Goal: Task Accomplishment & Management: Manage account settings

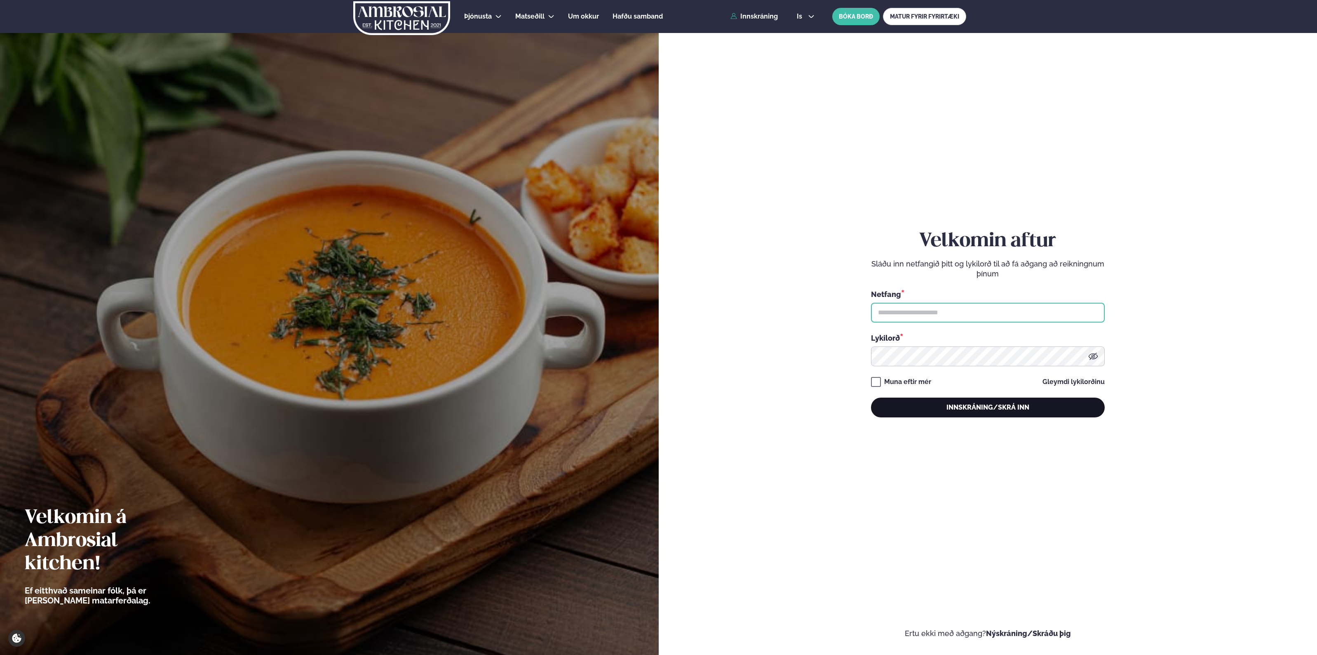
type input "**********"
click at [986, 405] on button "Innskráning/Skrá inn" at bounding box center [988, 407] width 234 height 20
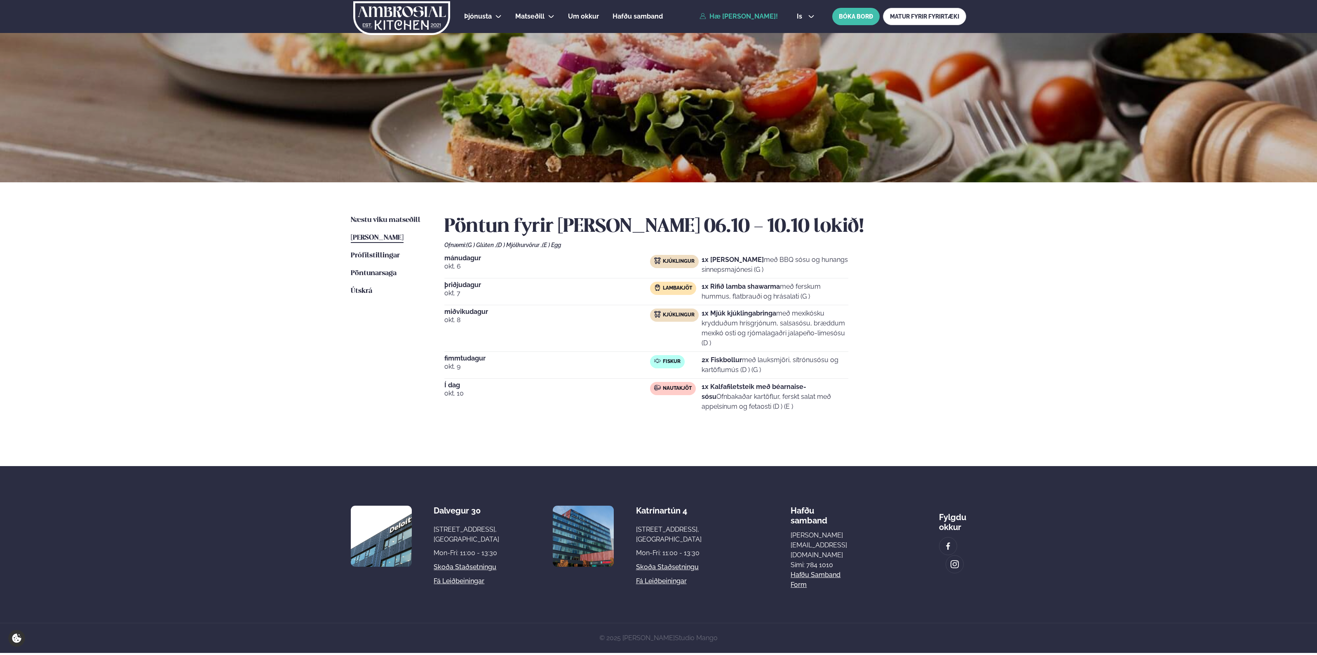
drag, startPoint x: 739, startPoint y: 356, endPoint x: 782, endPoint y: 410, distance: 69.3
click at [778, 406] on div "[DATE] Kjúklingur 1x Krispí kjúklingavængir með BBQ sósu og hunangs sinnepsmajó…" at bounding box center [705, 335] width 522 height 160
click at [782, 410] on p "1x Kalfafiletsteik með béarnaise-sósu Ofnbakaðar kartöflur, ferskt salat með ap…" at bounding box center [775, 397] width 147 height 30
drag, startPoint x: 795, startPoint y: 416, endPoint x: 778, endPoint y: 369, distance: 48.9
click at [782, 376] on div "Pöntun fyrir [PERSON_NAME] 06.10 - 10.10 lokið! Ofnæmi: (G ) Glúten , (D ) Mjól…" at bounding box center [705, 322] width 522 height 214
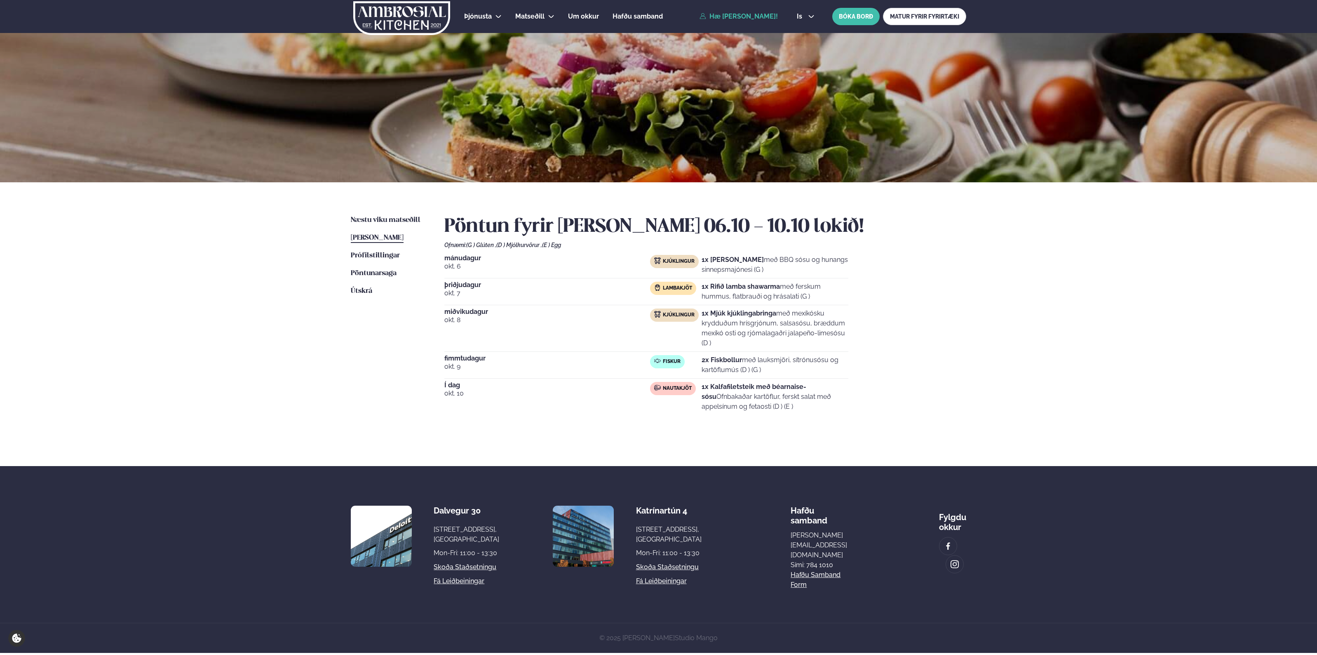
click at [778, 371] on p "2x Fiskbollur með lauksmjöri, sítrónusósu og kartöflumús (D ) (G )" at bounding box center [775, 365] width 147 height 20
click at [810, 417] on div "Pöntun fyrir [PERSON_NAME] 06.10 - 10.10 lokið! Ofnæmi: (G ) Glúten , (D ) Mjól…" at bounding box center [705, 322] width 522 height 214
click at [726, 383] on strong "1x Kalfafiletsteik með béarnaise-sósu" at bounding box center [754, 392] width 105 height 18
copy strong "Kalfafiletsteik"
